Goal: Task Accomplishment & Management: Complete application form

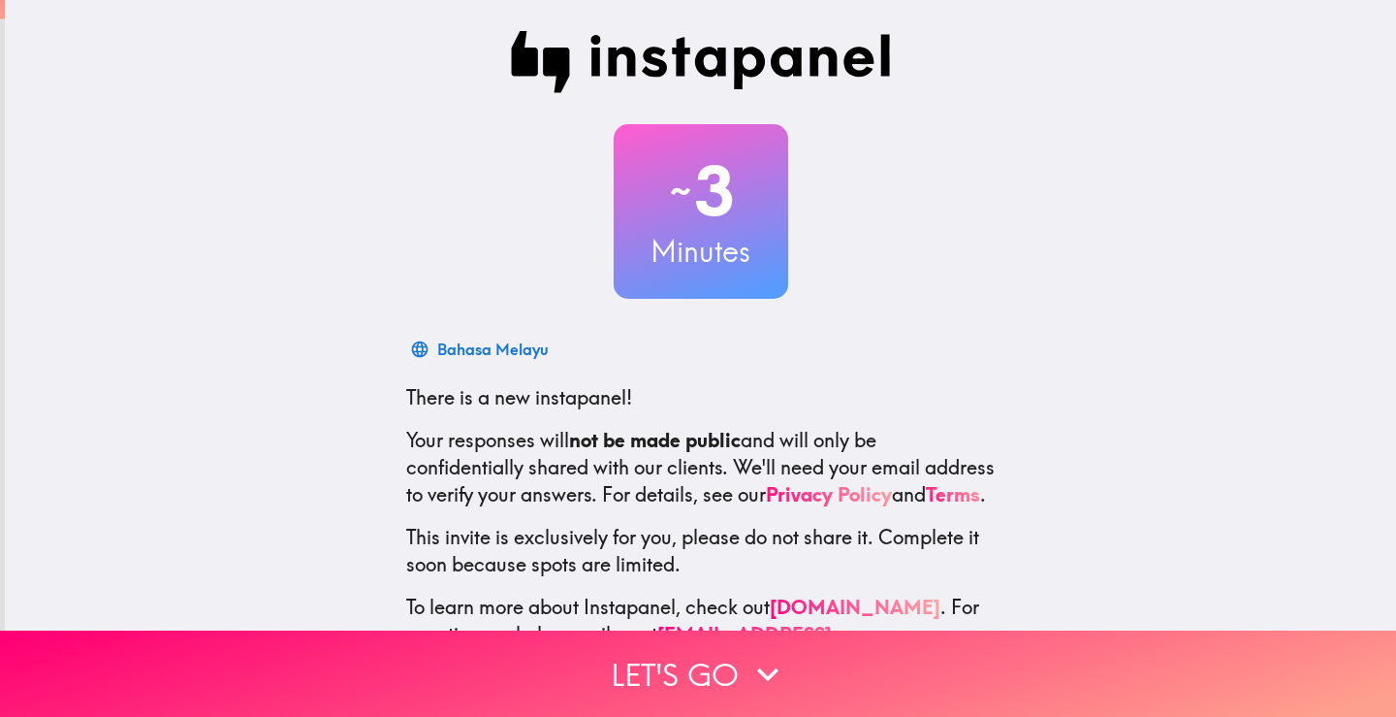
scroll to position [90, 0]
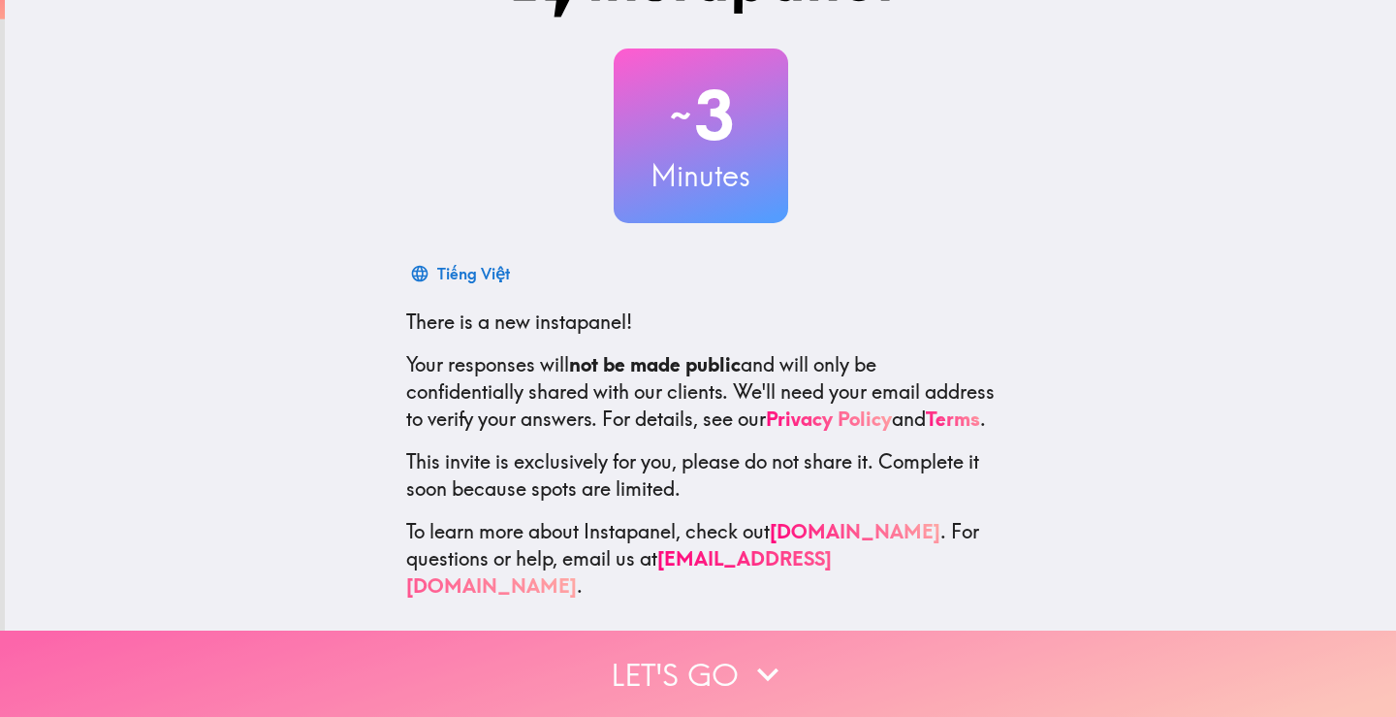
click at [698, 653] on button "Let's go" at bounding box center [698, 673] width 1396 height 86
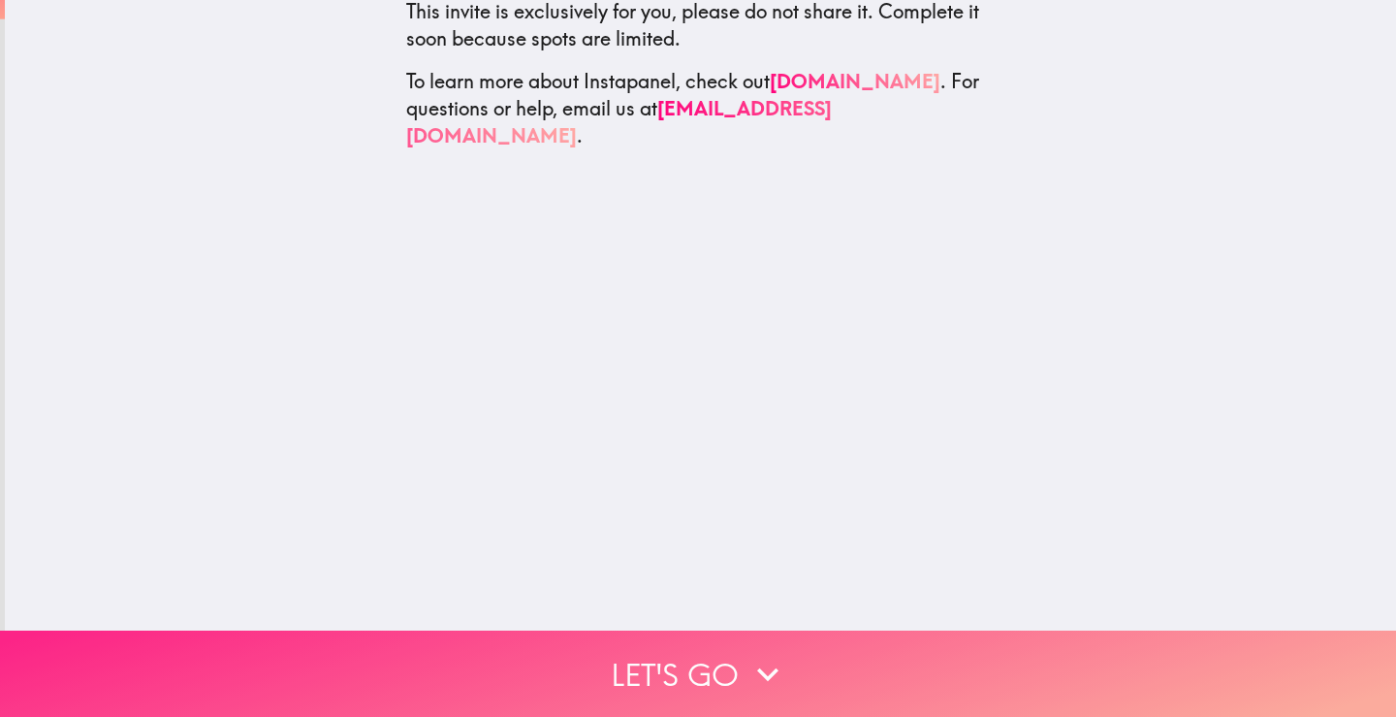
scroll to position [0, 0]
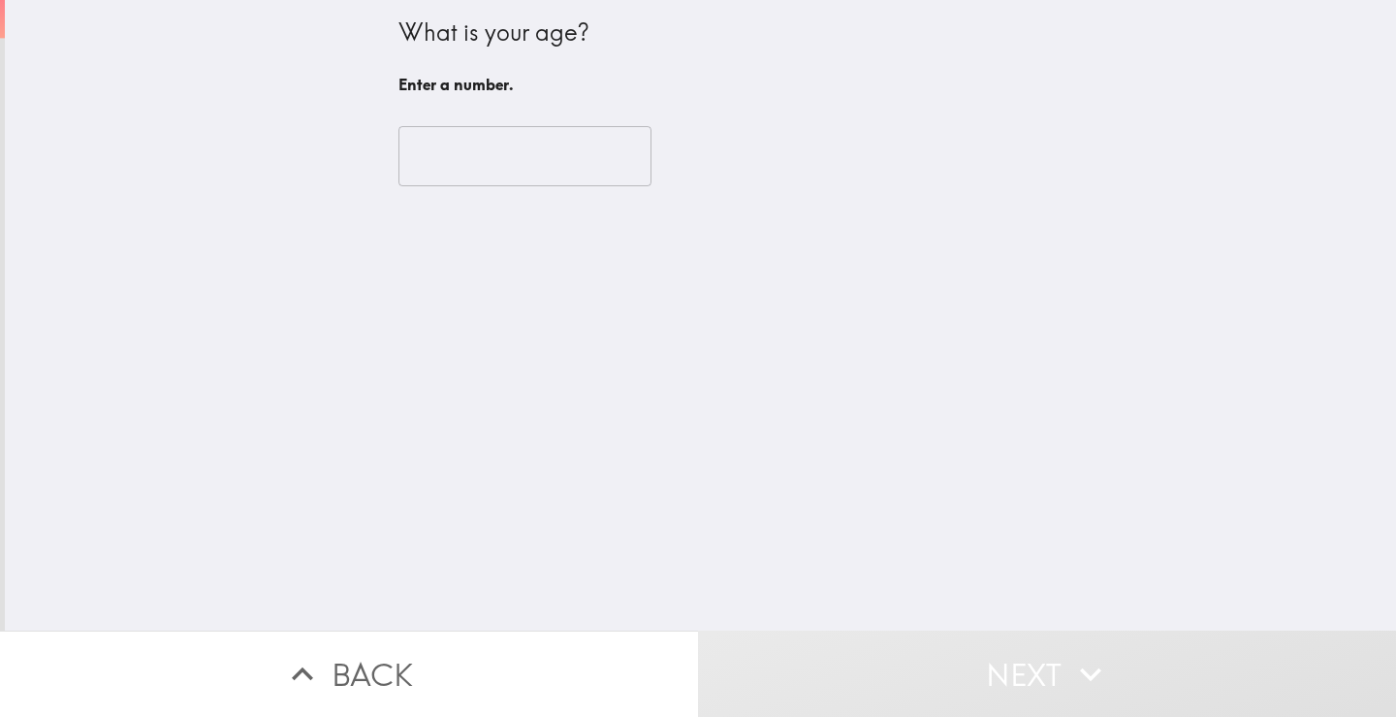
click at [457, 131] on input "number" at bounding box center [525, 156] width 253 height 60
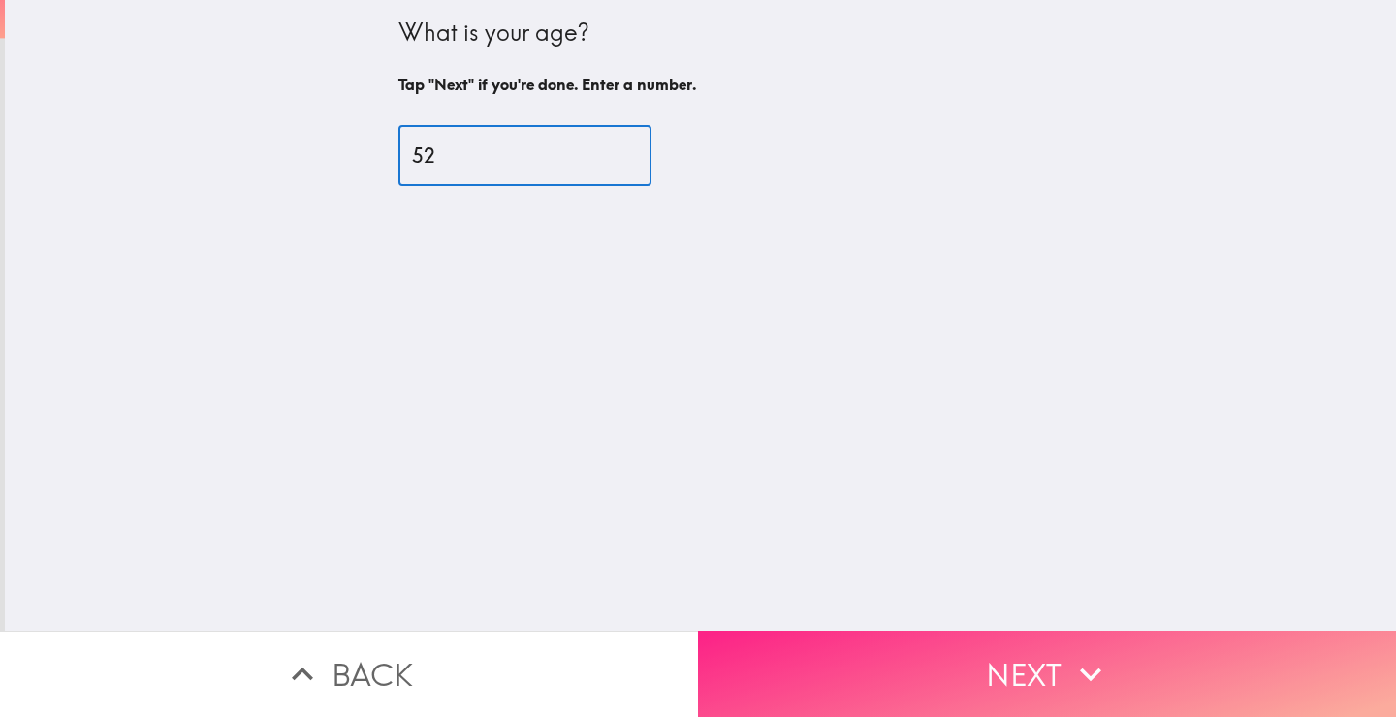
type input "52"
click at [1013, 658] on button "Next" at bounding box center [1047, 673] width 698 height 86
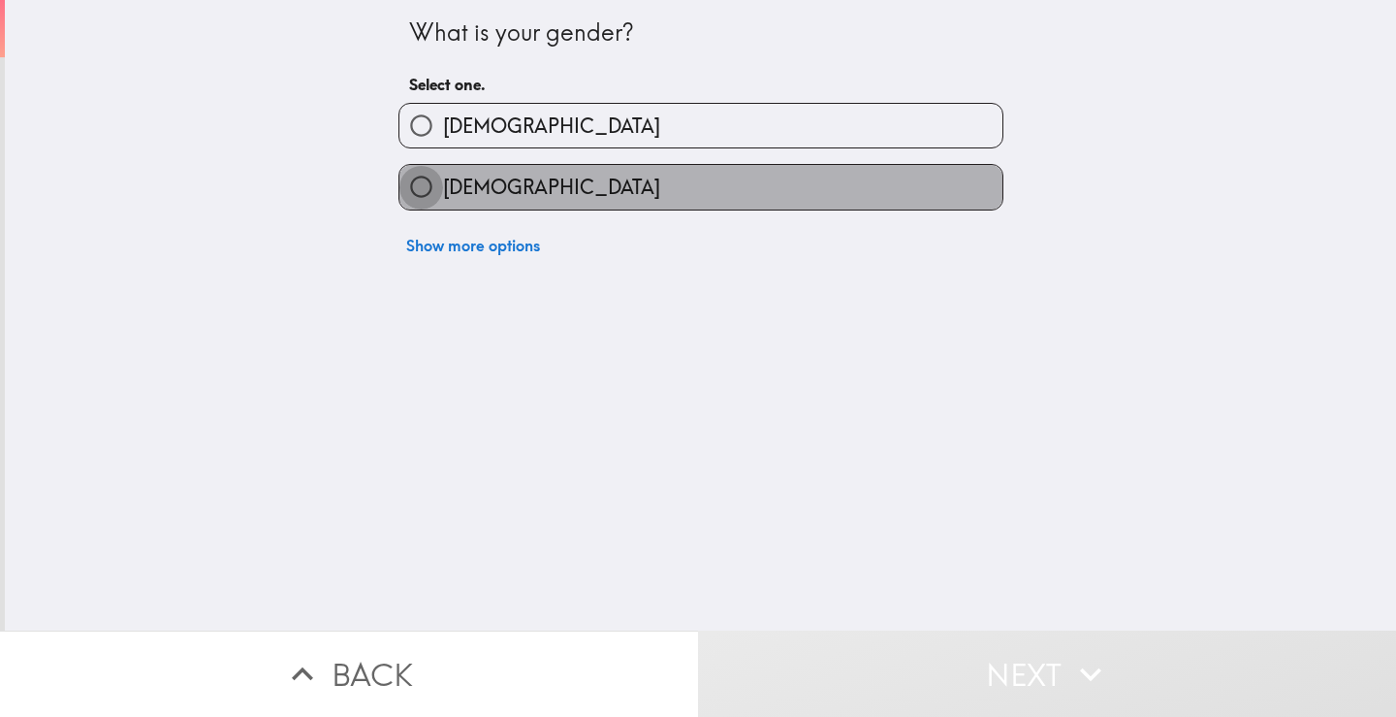
click at [413, 188] on input "[DEMOGRAPHIC_DATA]" at bounding box center [421, 187] width 44 height 44
radio input "true"
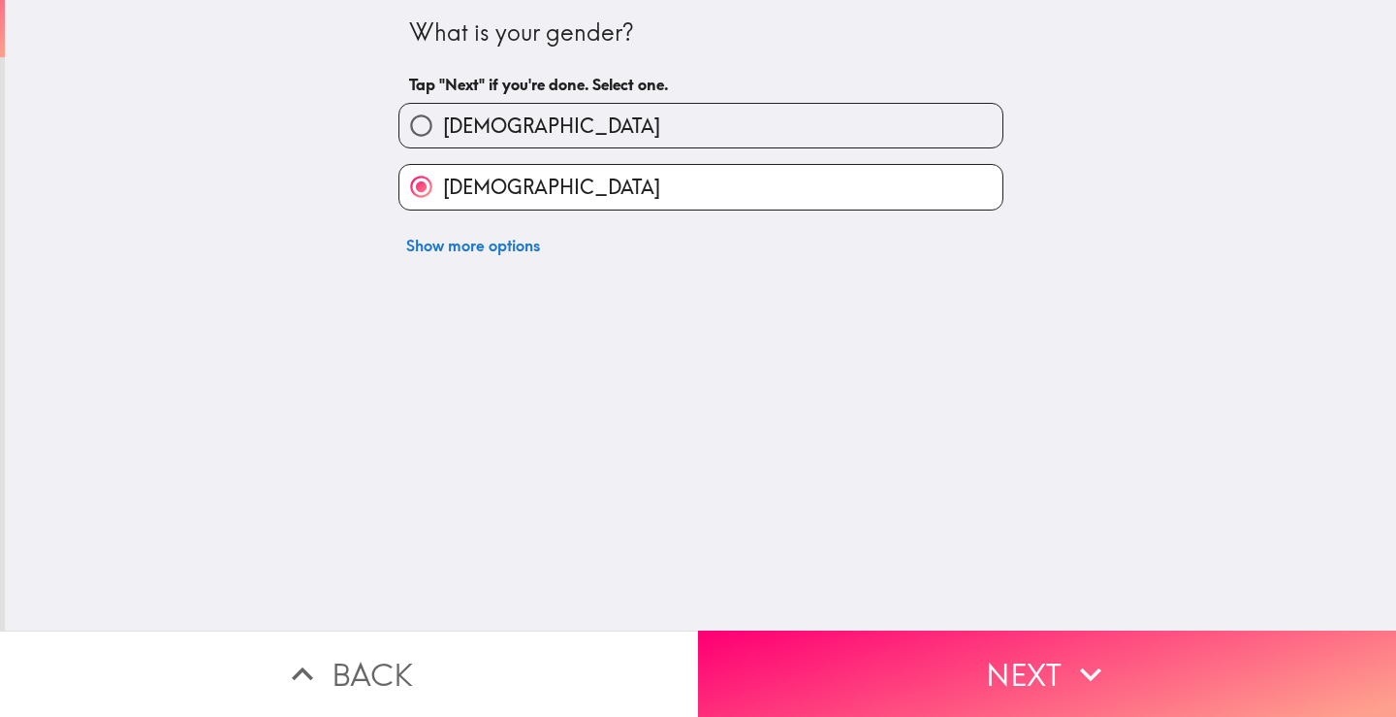
click at [929, 647] on button "Next" at bounding box center [1047, 673] width 698 height 86
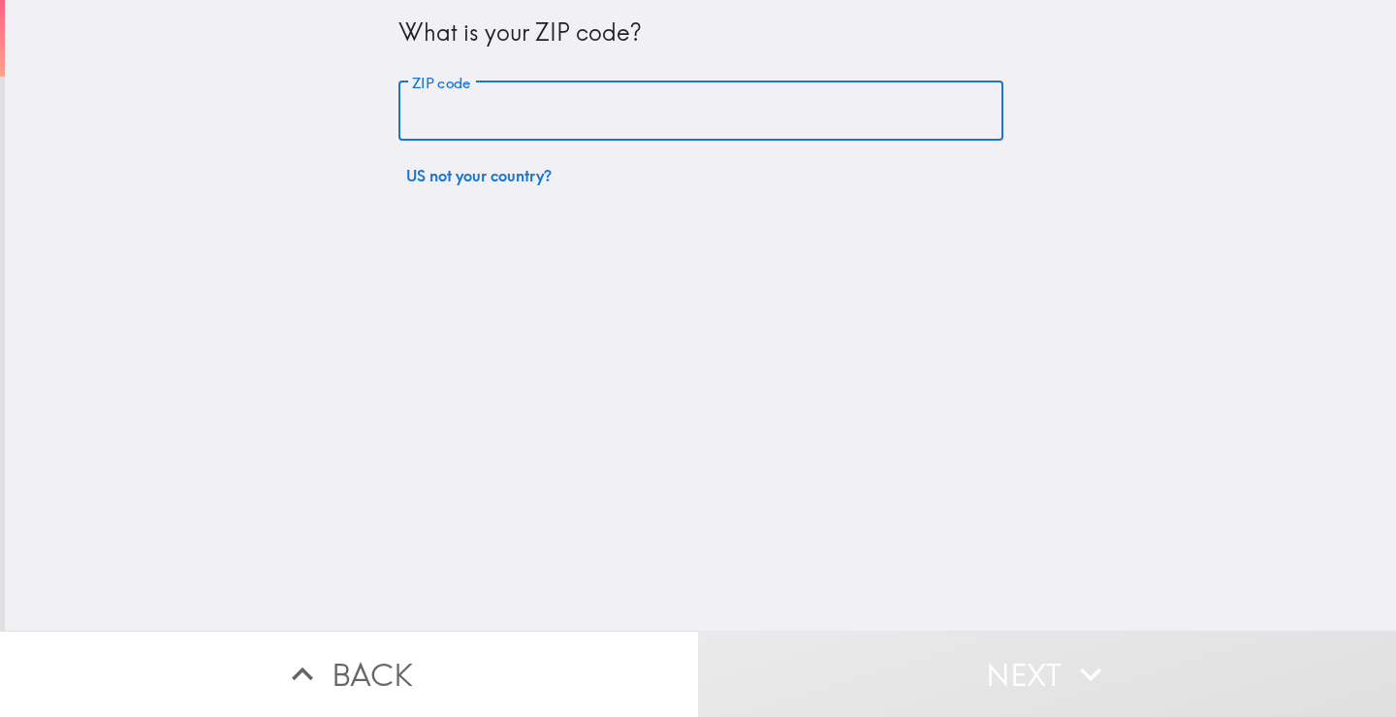
click at [498, 123] on input "ZIP code" at bounding box center [701, 111] width 605 height 60
type input "49503"
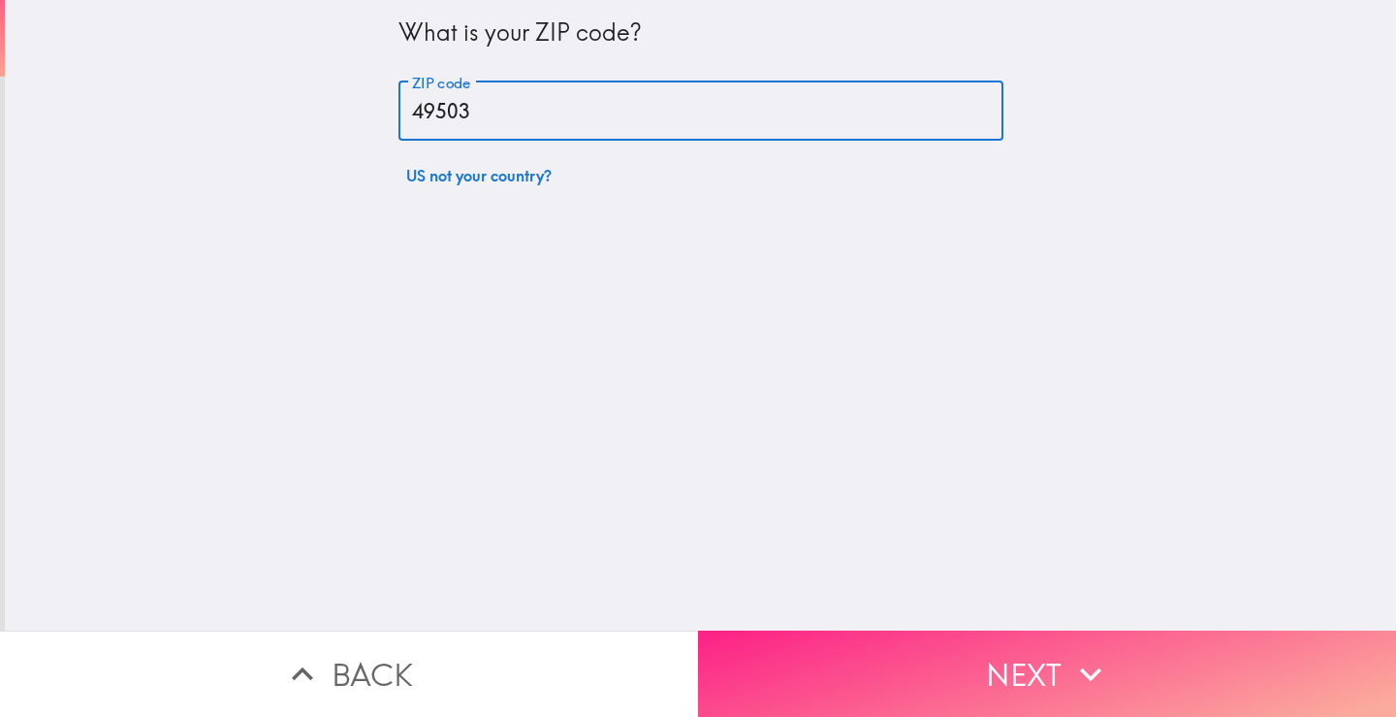
click at [971, 635] on button "Next" at bounding box center [1047, 673] width 698 height 86
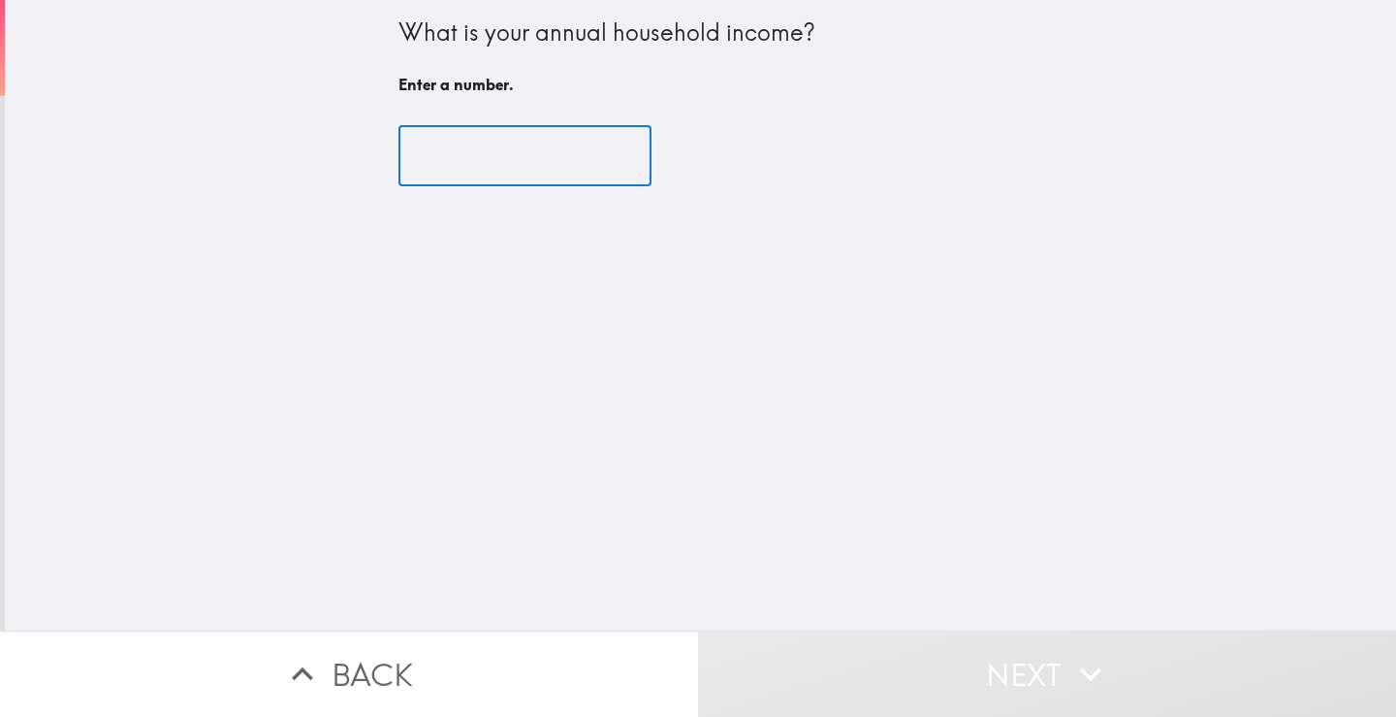
click at [509, 166] on input "number" at bounding box center [525, 156] width 253 height 60
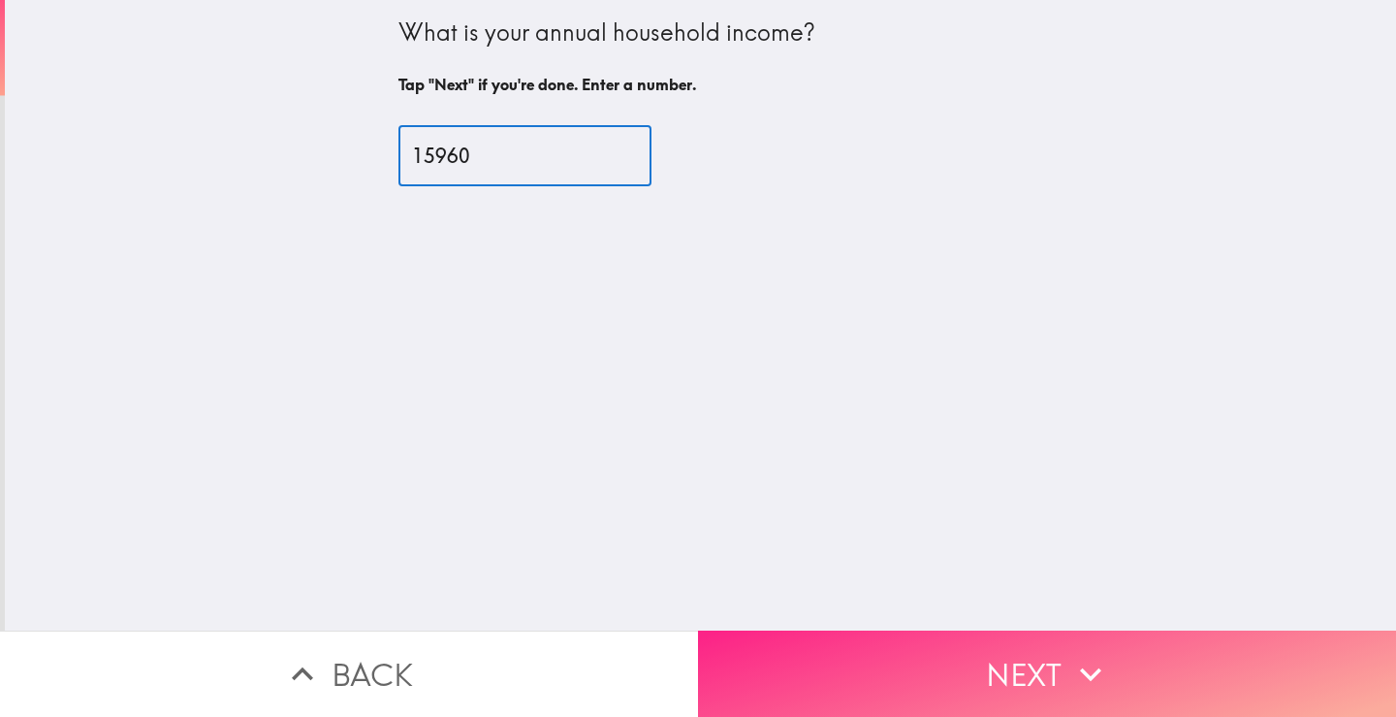
type input "15960"
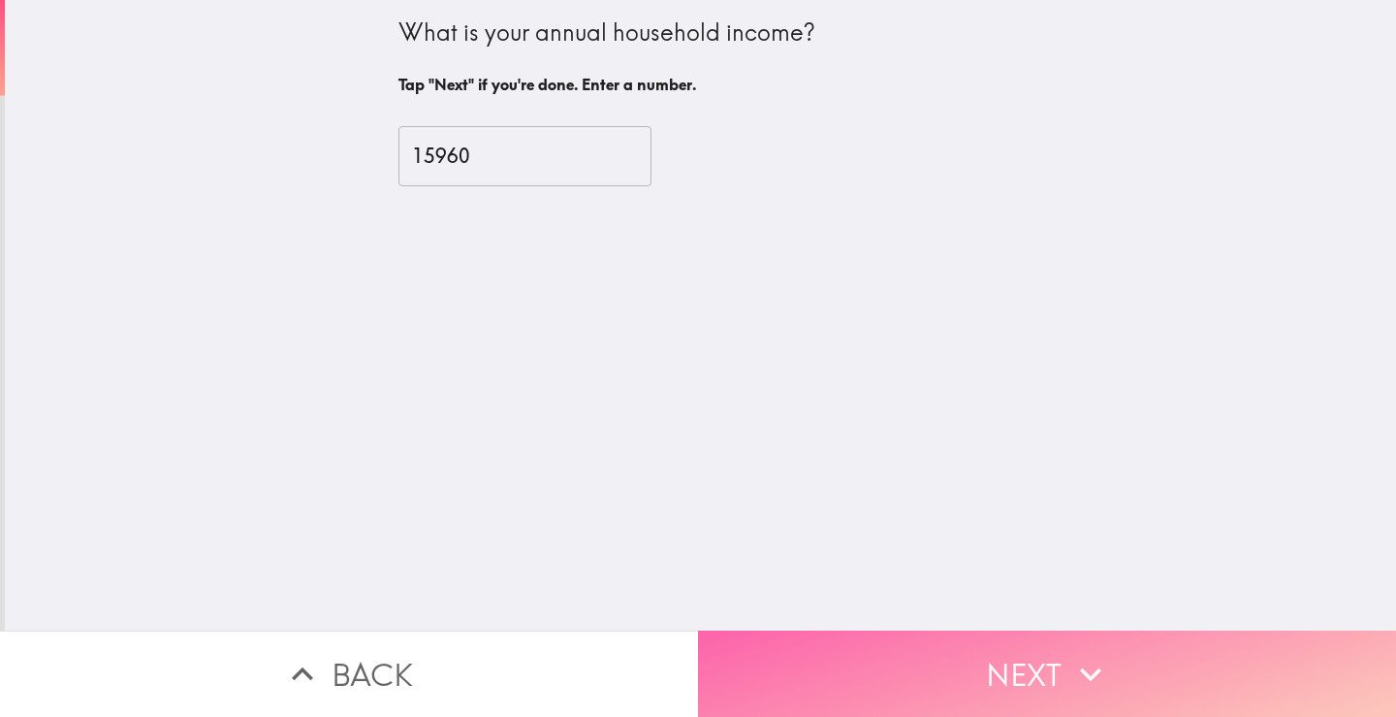
click at [985, 654] on button "Next" at bounding box center [1047, 673] width 698 height 86
